Goal: Task Accomplishment & Management: Manage account settings

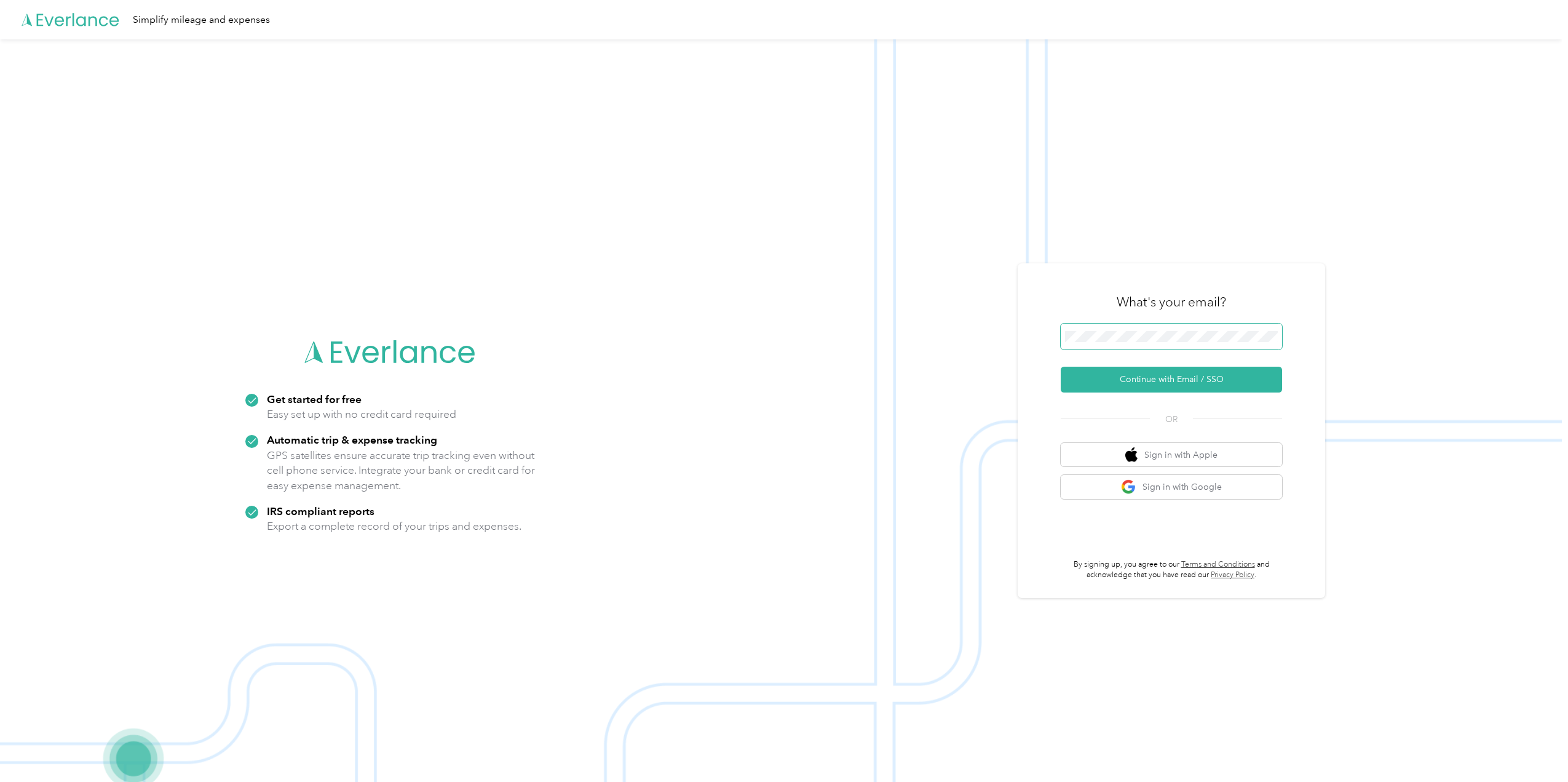
click at [1145, 328] on span at bounding box center [1171, 336] width 222 height 26
click at [1133, 330] on span at bounding box center [1171, 336] width 222 height 26
click at [1161, 381] on button "Continue with Email / SSO" at bounding box center [1171, 379] width 222 height 26
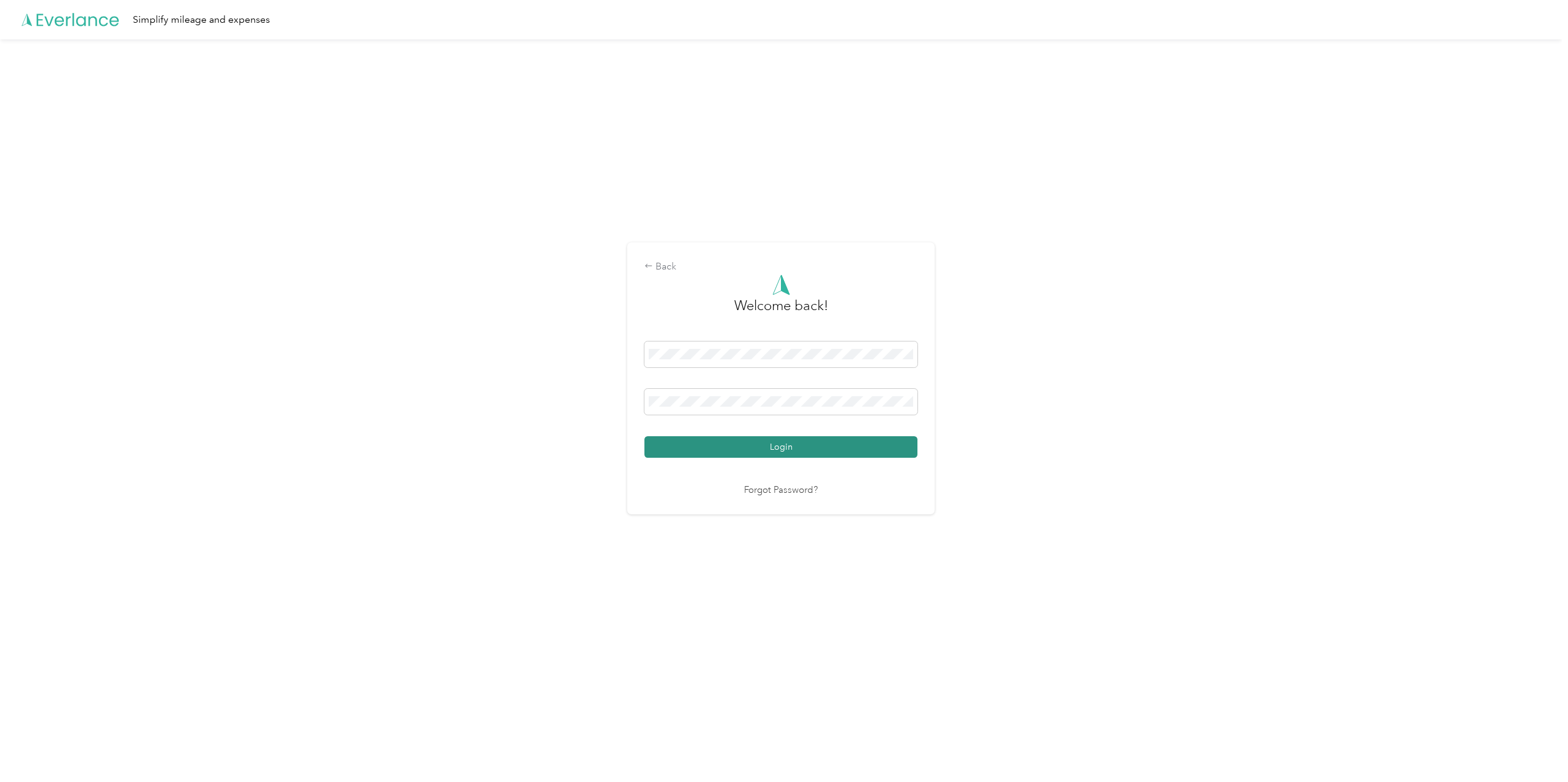
click at [832, 451] on button "Login" at bounding box center [781, 447] width 273 height 21
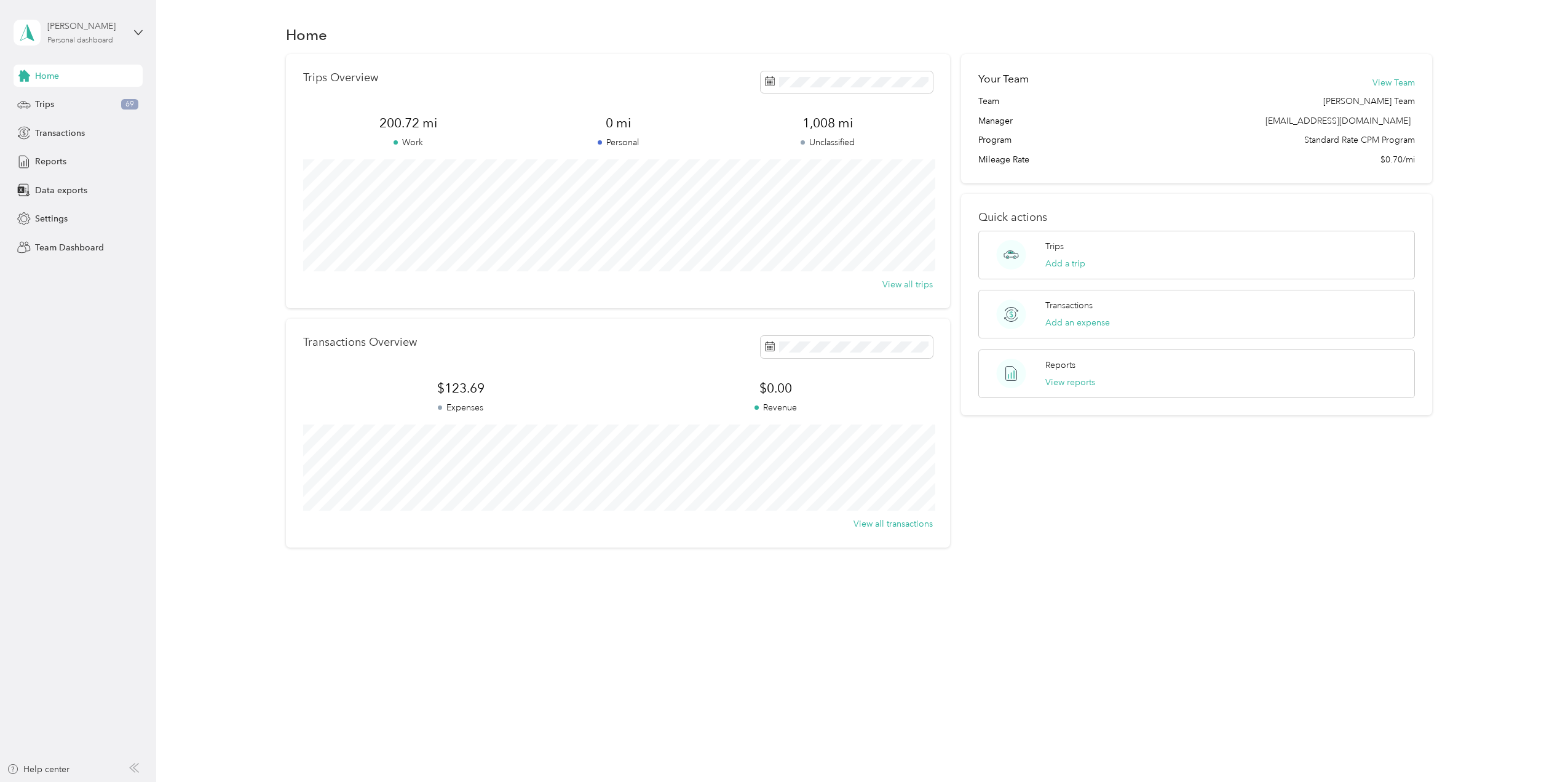
click at [100, 37] on div "Personal dashboard" at bounding box center [80, 40] width 66 height 7
click at [56, 107] on div "Team dashboard" at bounding box center [143, 101] width 241 height 21
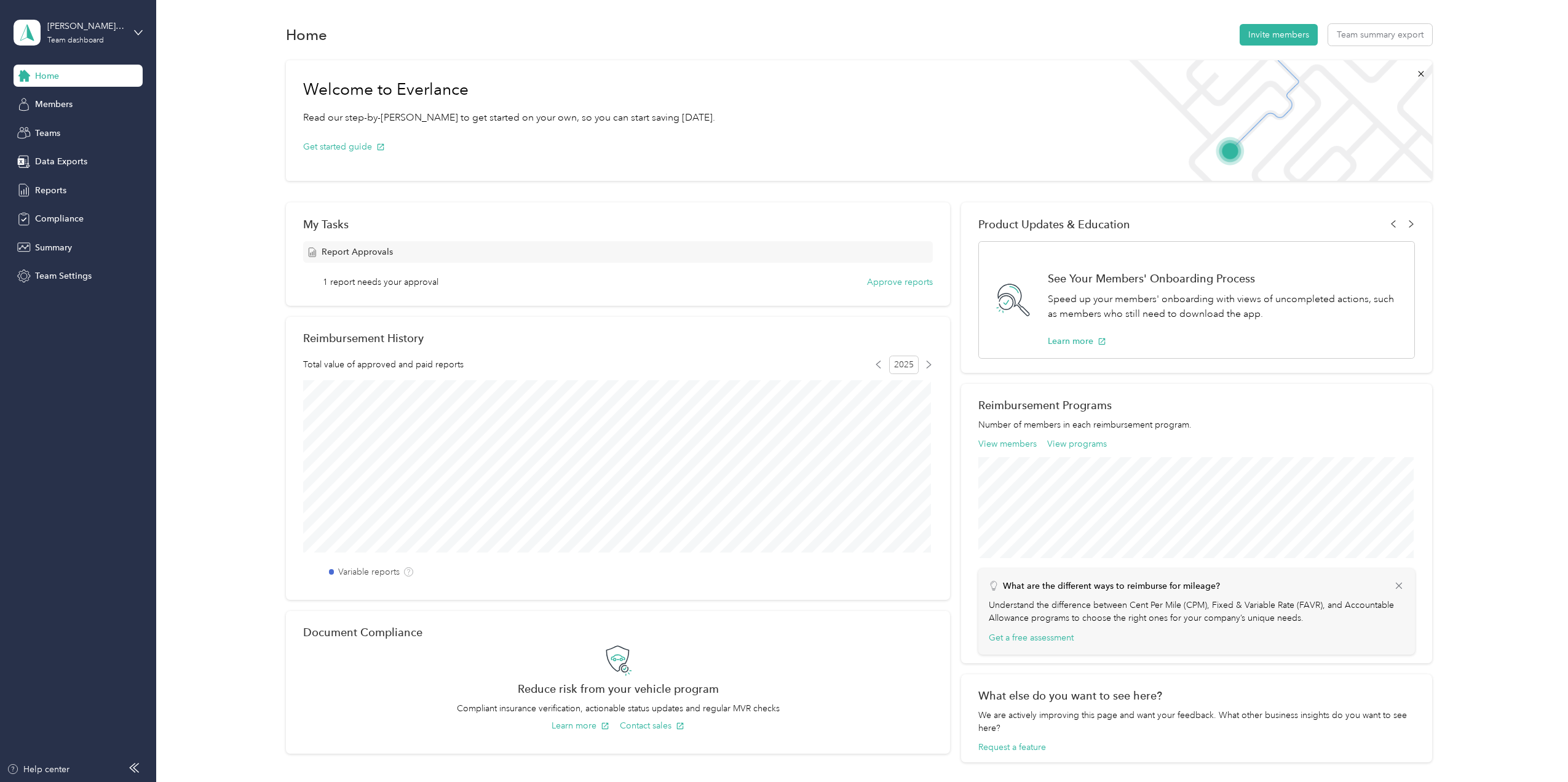
click at [56, 107] on span "Members" at bounding box center [54, 104] width 38 height 13
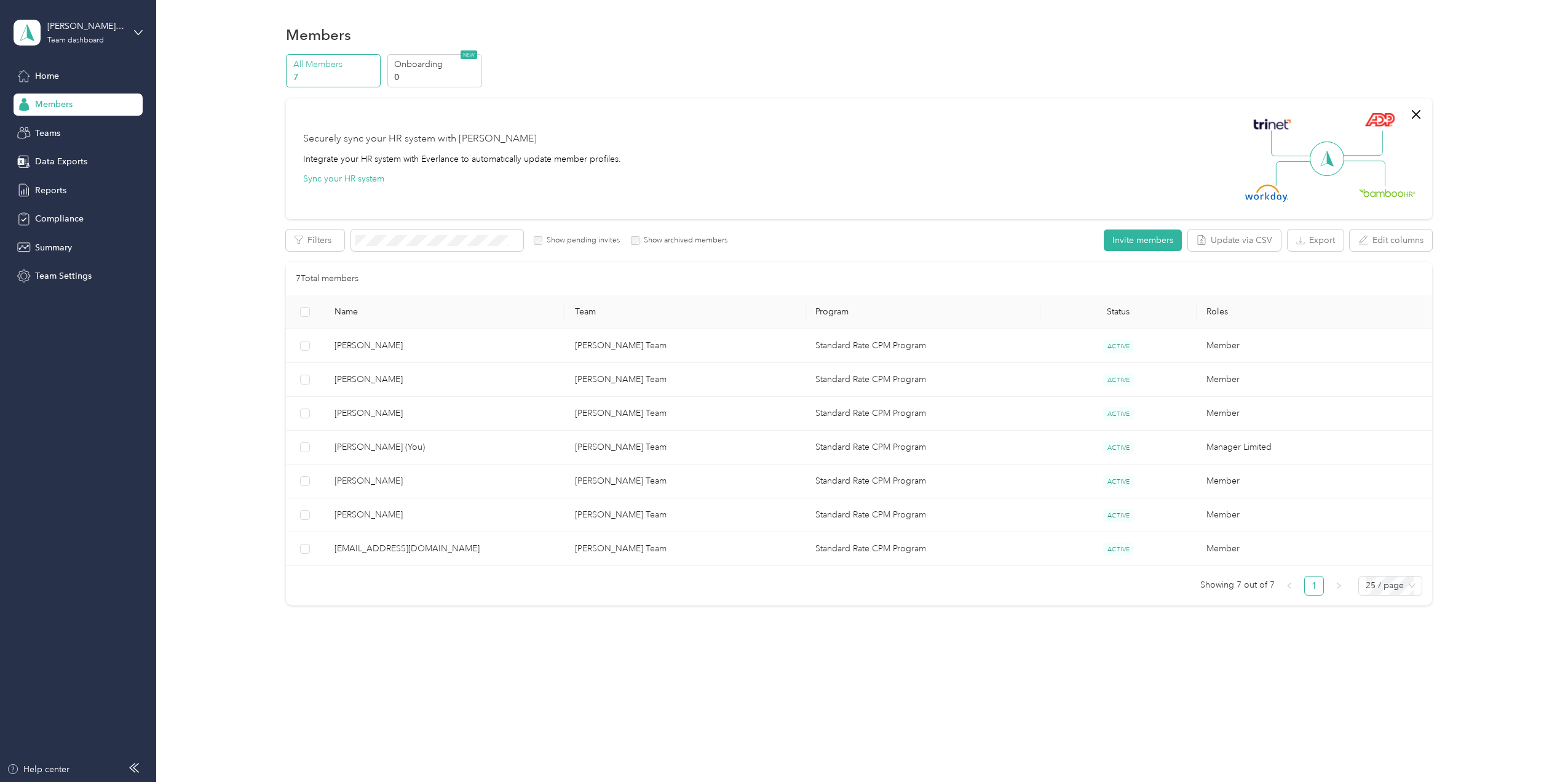
drag, startPoint x: 1420, startPoint y: 115, endPoint x: 1354, endPoint y: 117, distance: 66.0
click at [1420, 115] on icon "button" at bounding box center [1416, 114] width 9 height 9
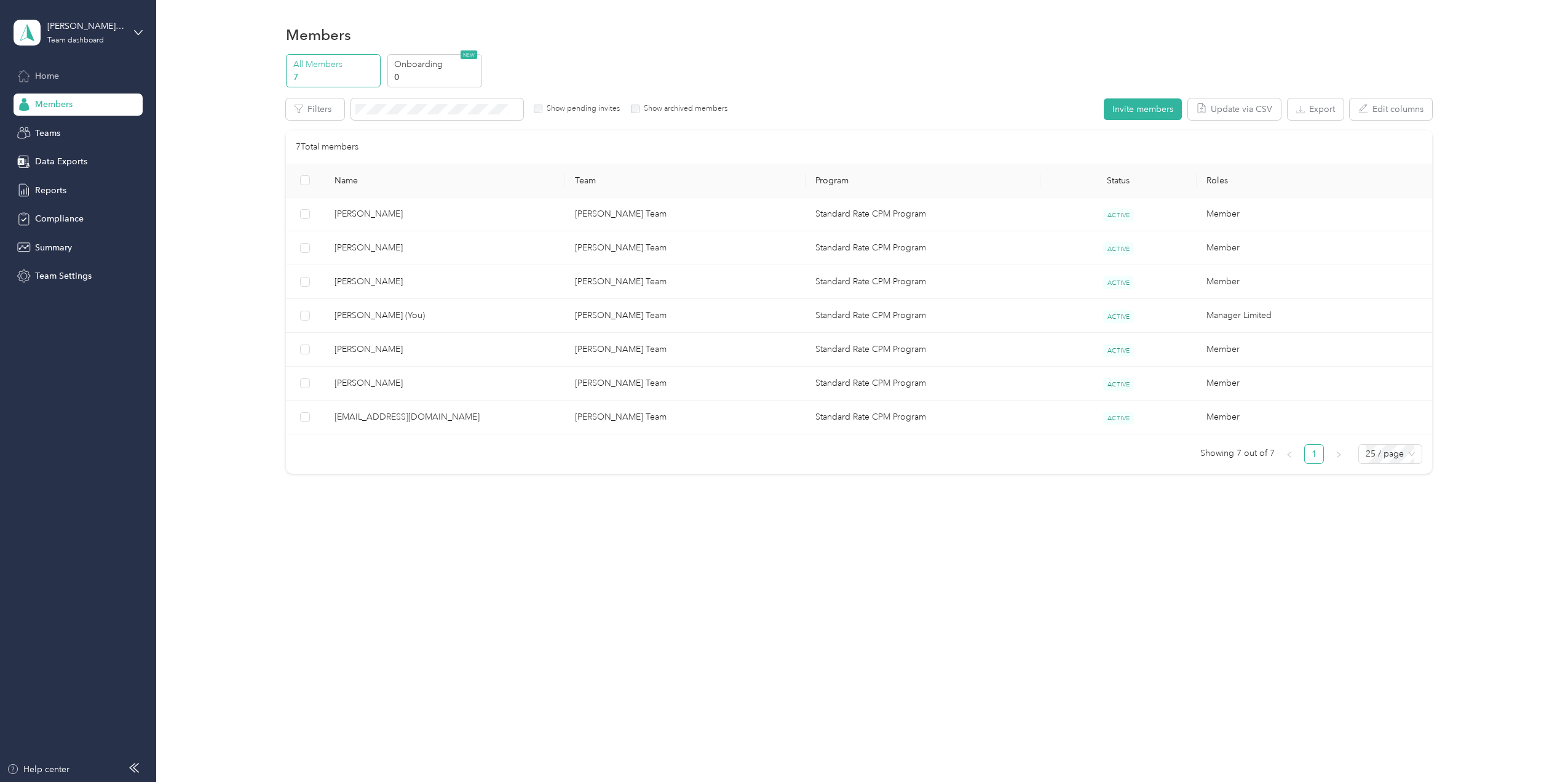
click at [48, 65] on div "Home" at bounding box center [78, 75] width 130 height 22
